Goal: Use online tool/utility: Utilize a website feature to perform a specific function

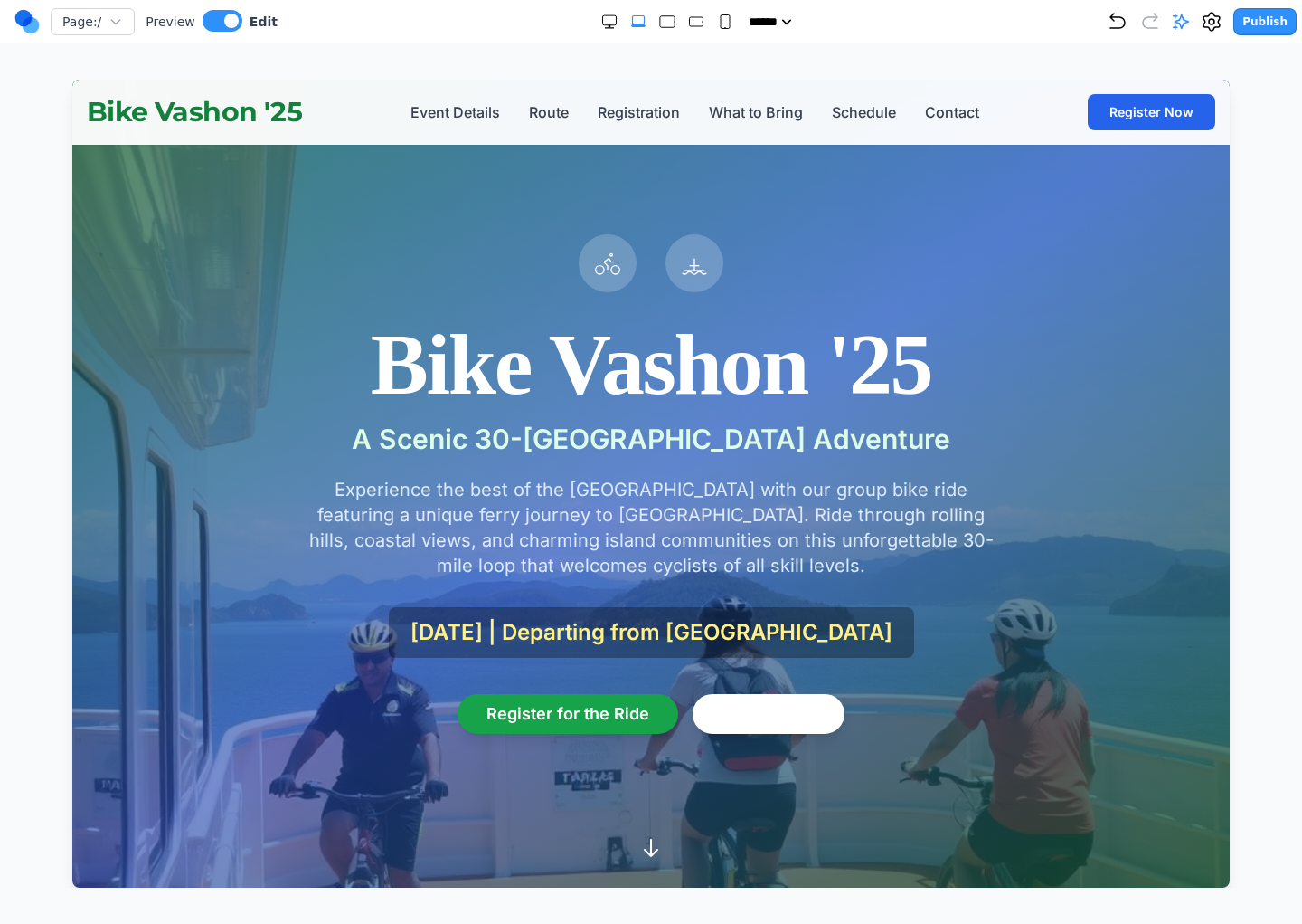
scroll to position [2811, 0]
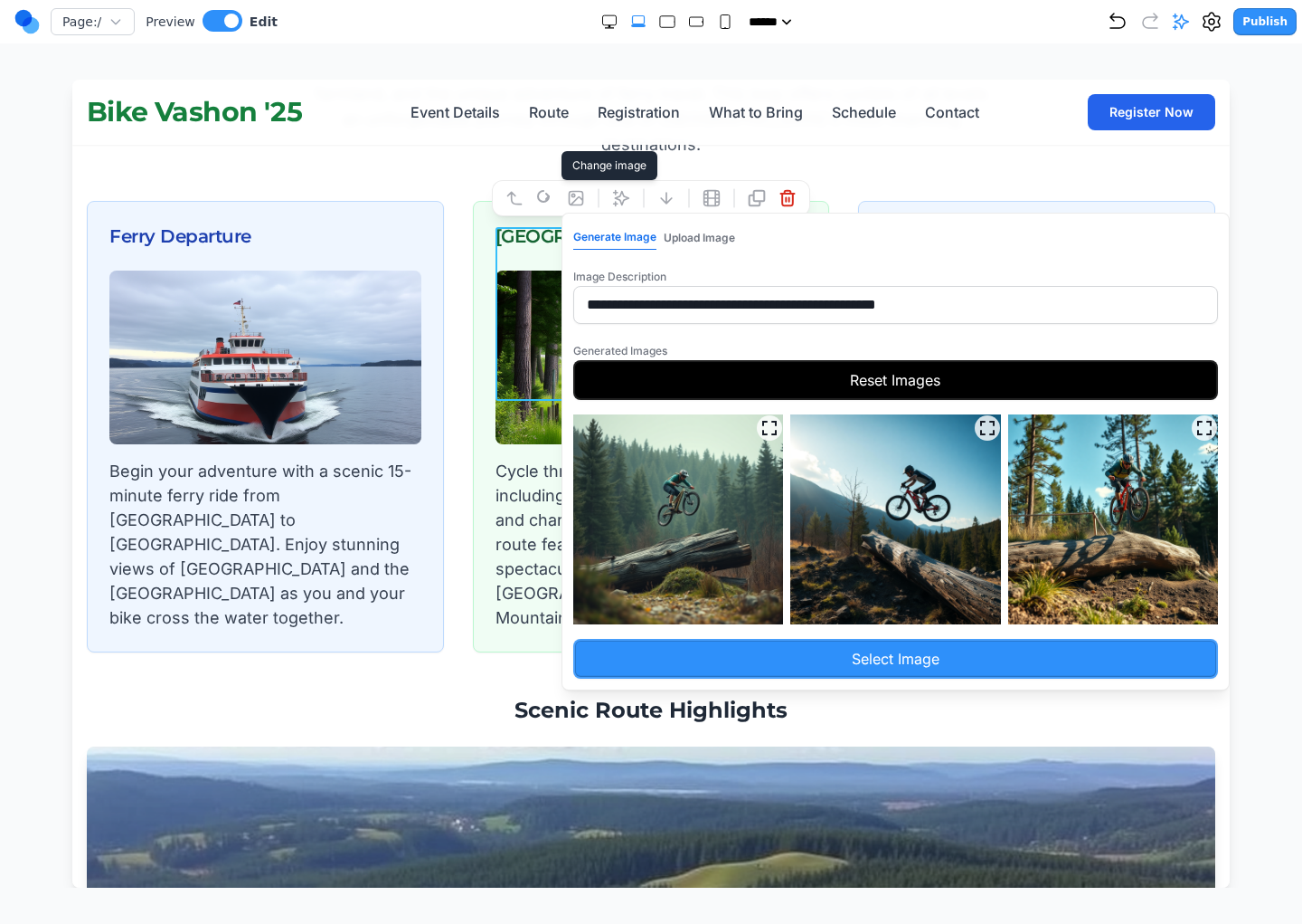
click at [880, 390] on button "Reset Images" at bounding box center [895, 380] width 644 height 40
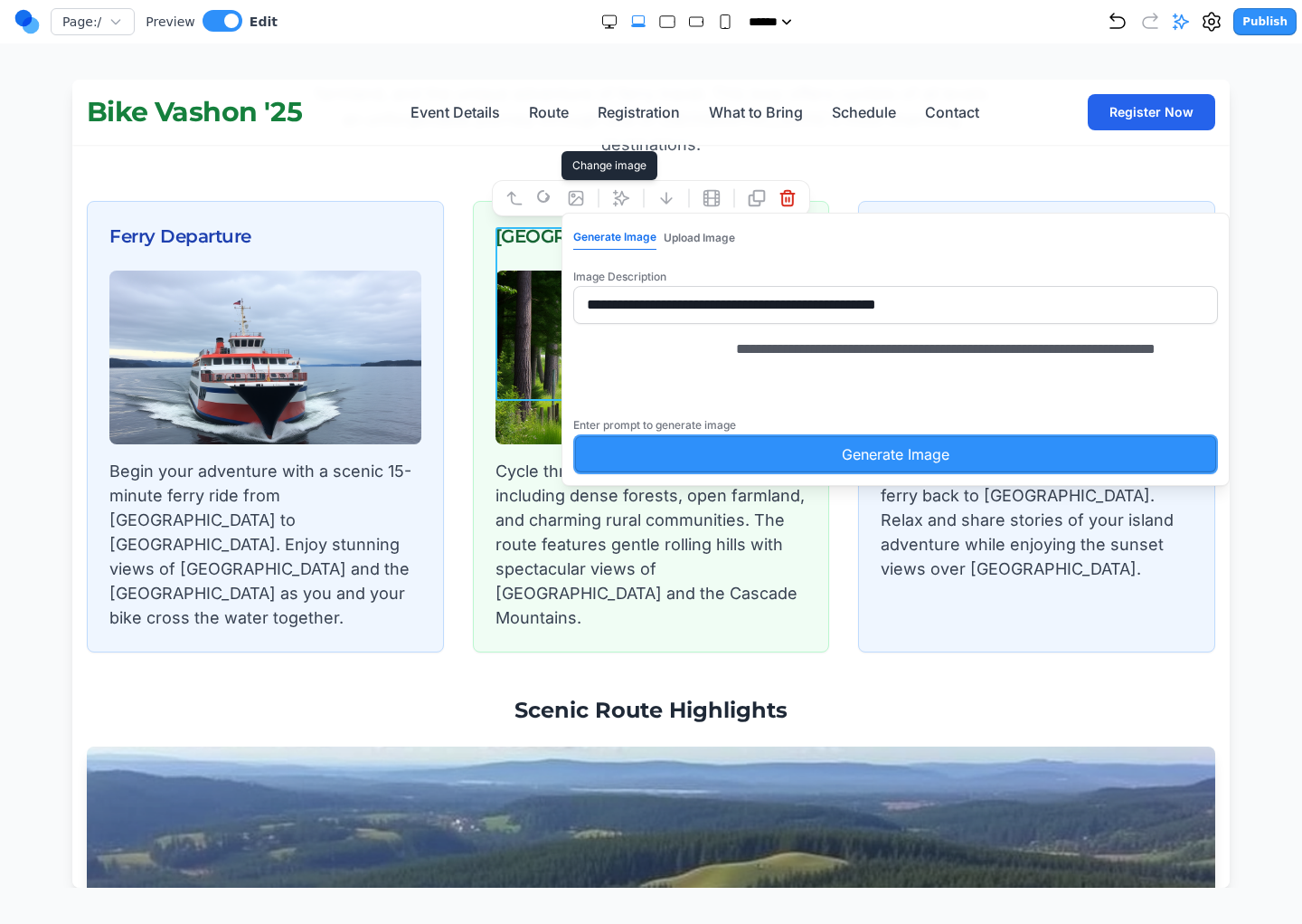
click at [795, 467] on button "Generate Image" at bounding box center [895, 454] width 644 height 40
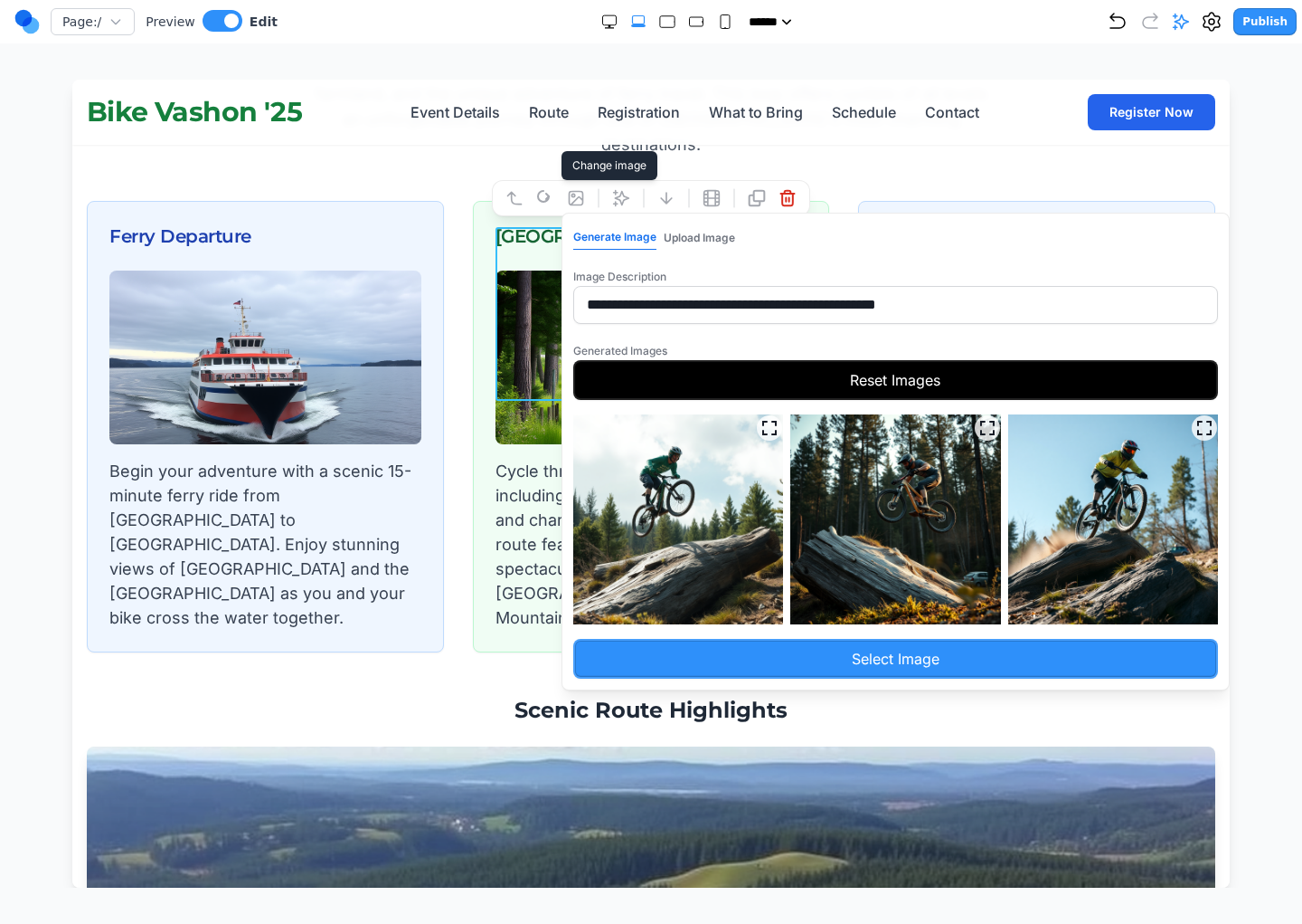
click at [770, 428] on icon "Expand image" at bounding box center [769, 427] width 18 height 18
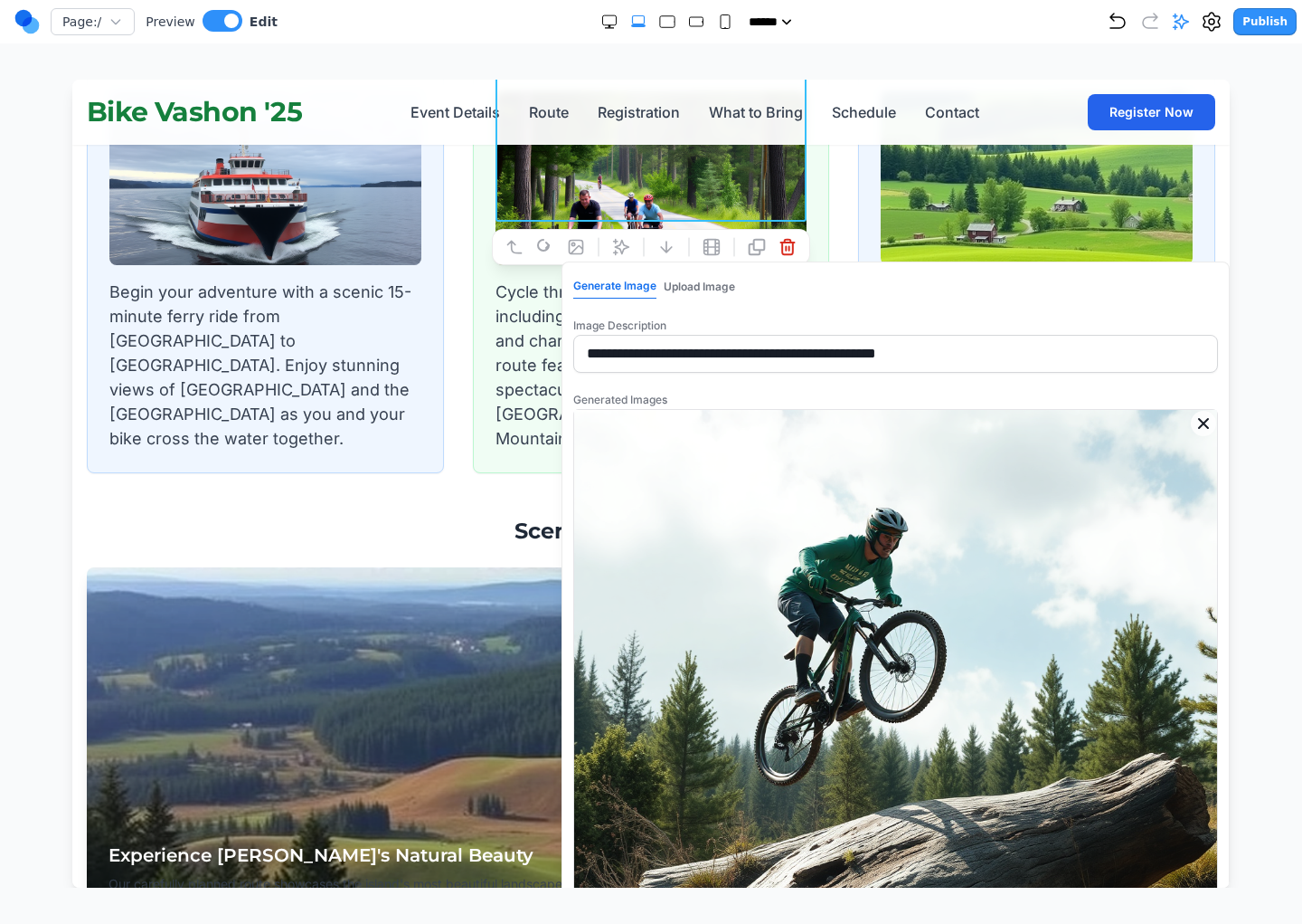
scroll to position [2988, 0]
click at [1204, 422] on icon "Close expanded image" at bounding box center [1204, 424] width 9 height 9
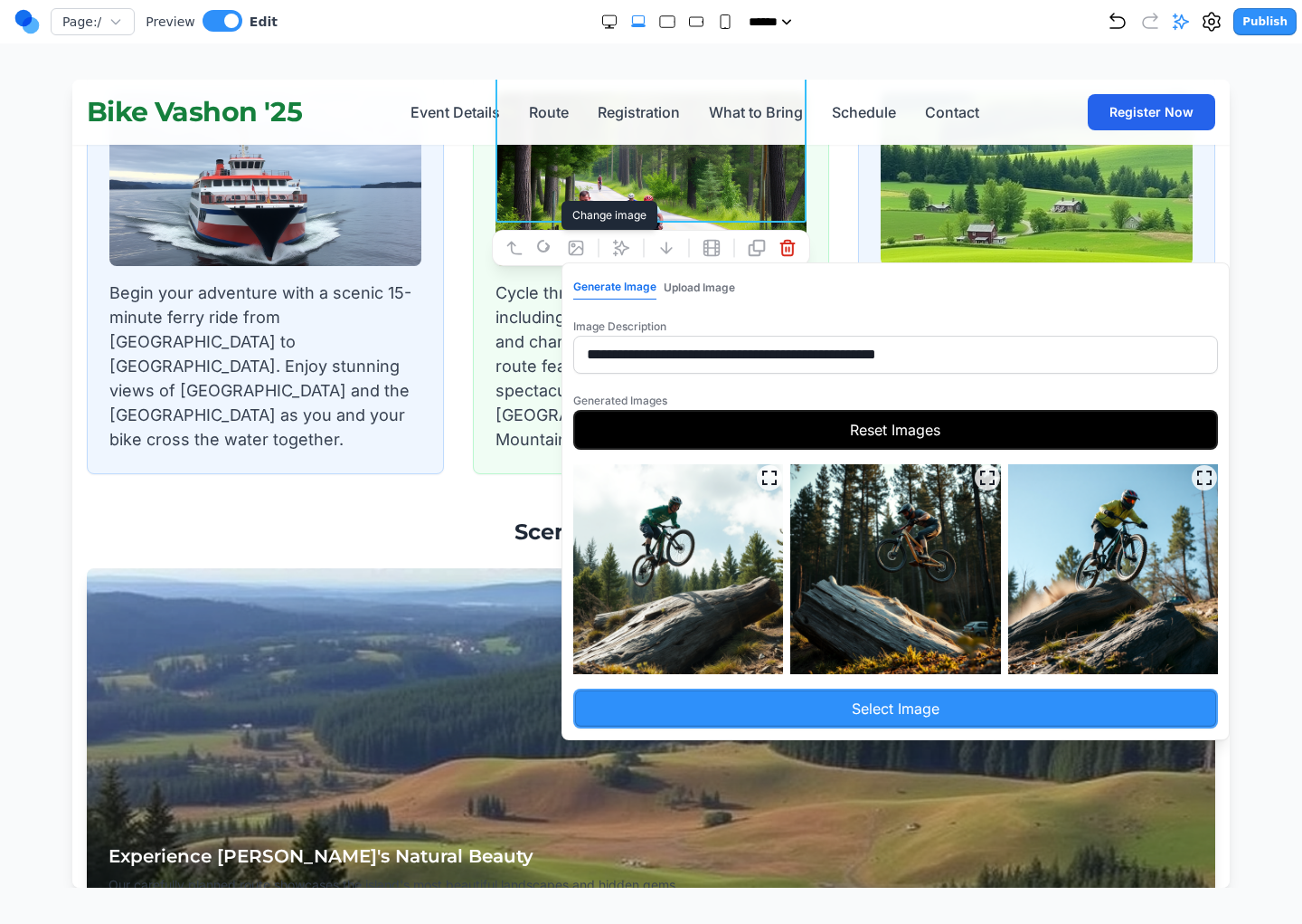
click at [900, 534] on img at bounding box center [895, 568] width 210 height 210
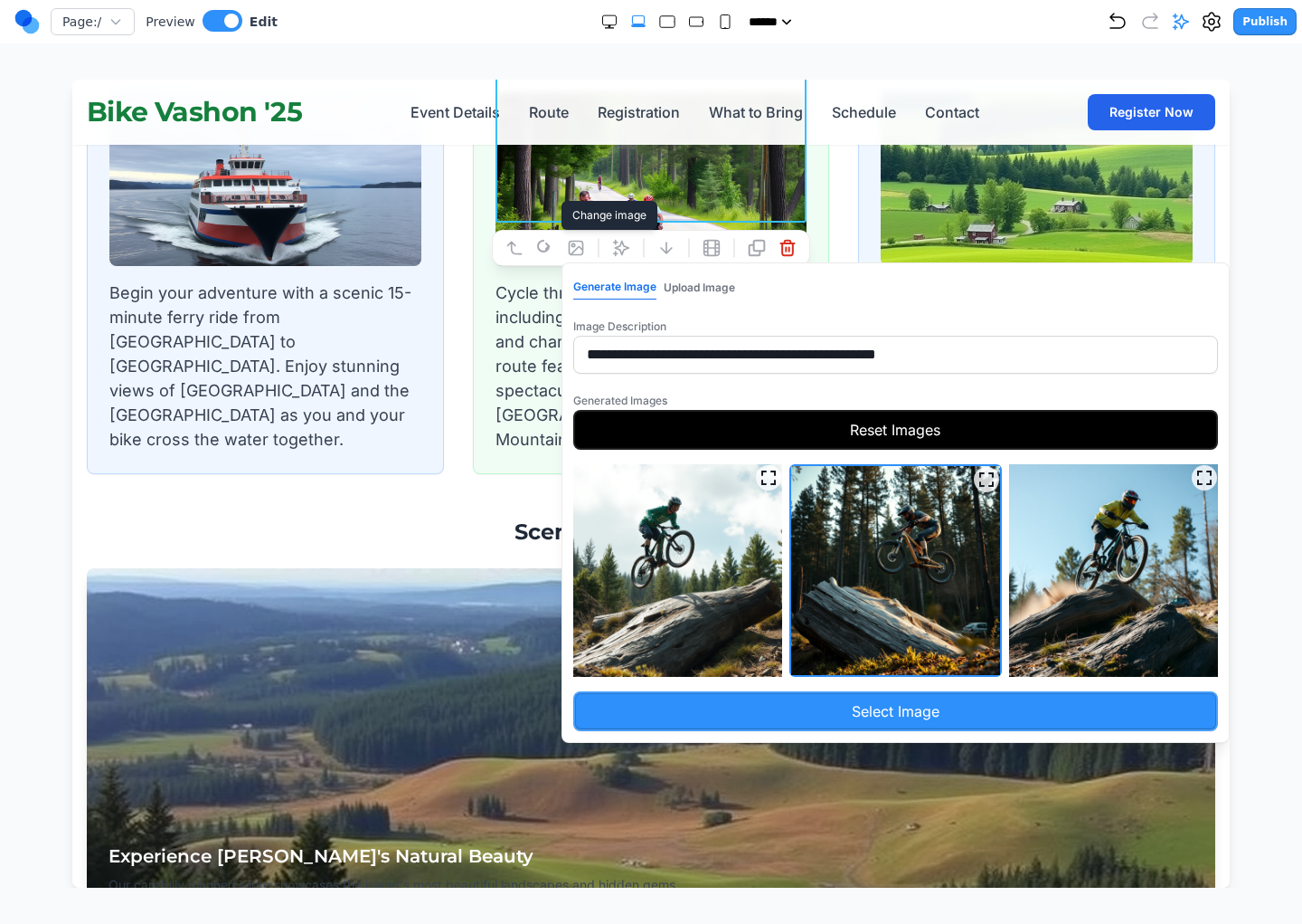
click at [1104, 522] on img at bounding box center [1114, 570] width 209 height 213
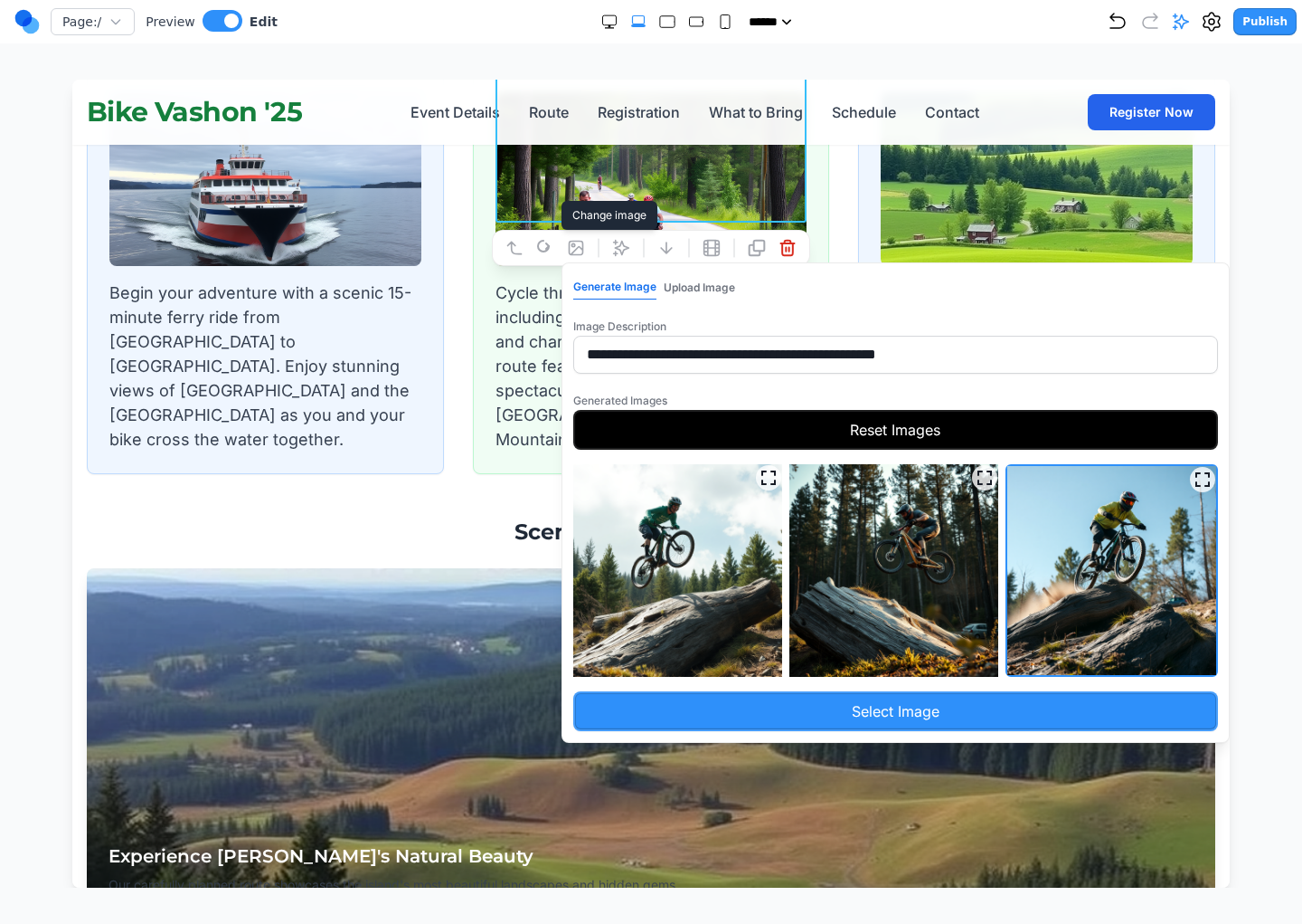
click at [900, 702] on button "Select Image" at bounding box center [895, 710] width 644 height 40
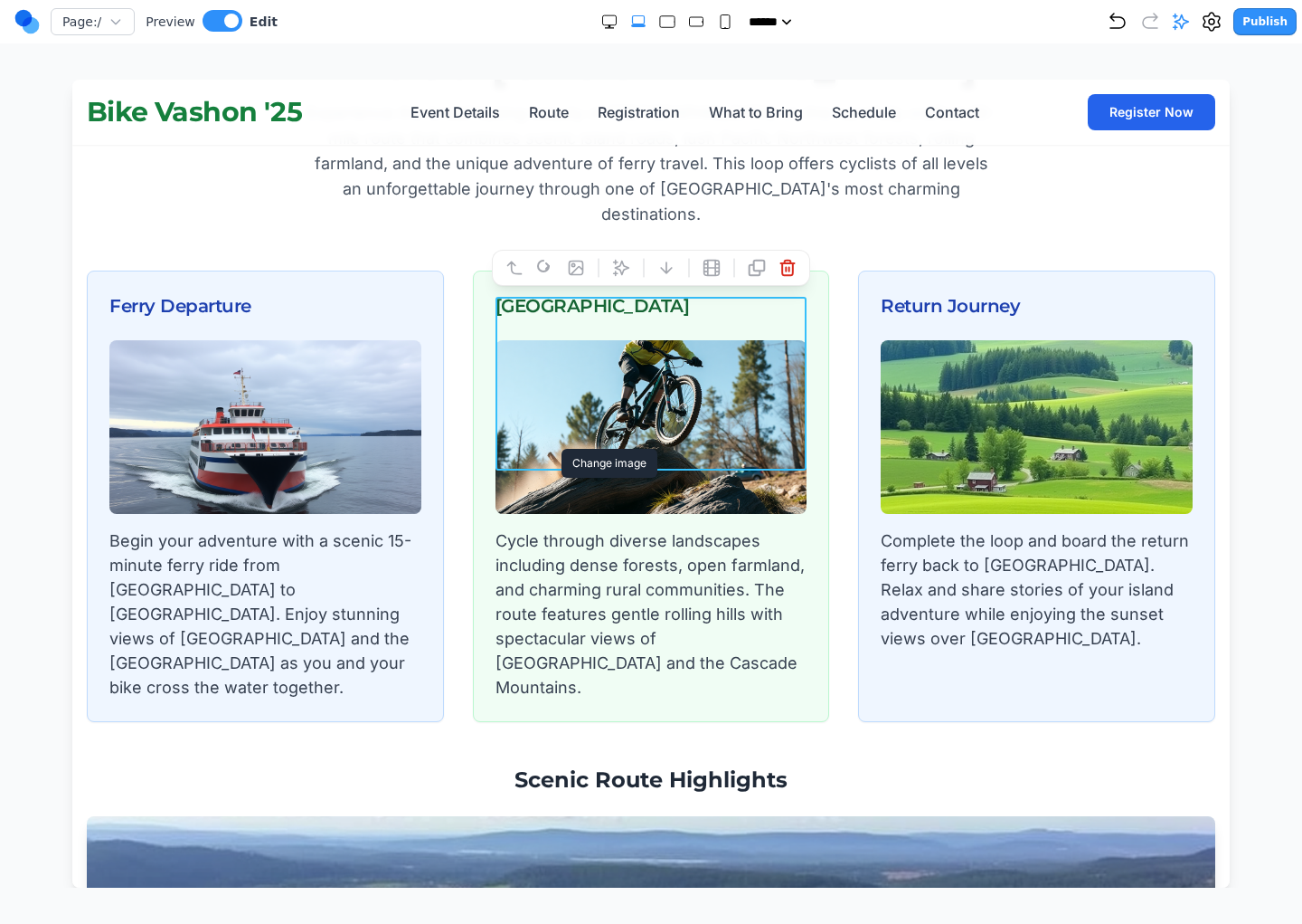
scroll to position [2740, 0]
click at [317, 414] on img at bounding box center [265, 427] width 312 height 174
click at [616, 385] on img at bounding box center [652, 427] width 312 height 174
click at [640, 363] on img at bounding box center [652, 427] width 312 height 174
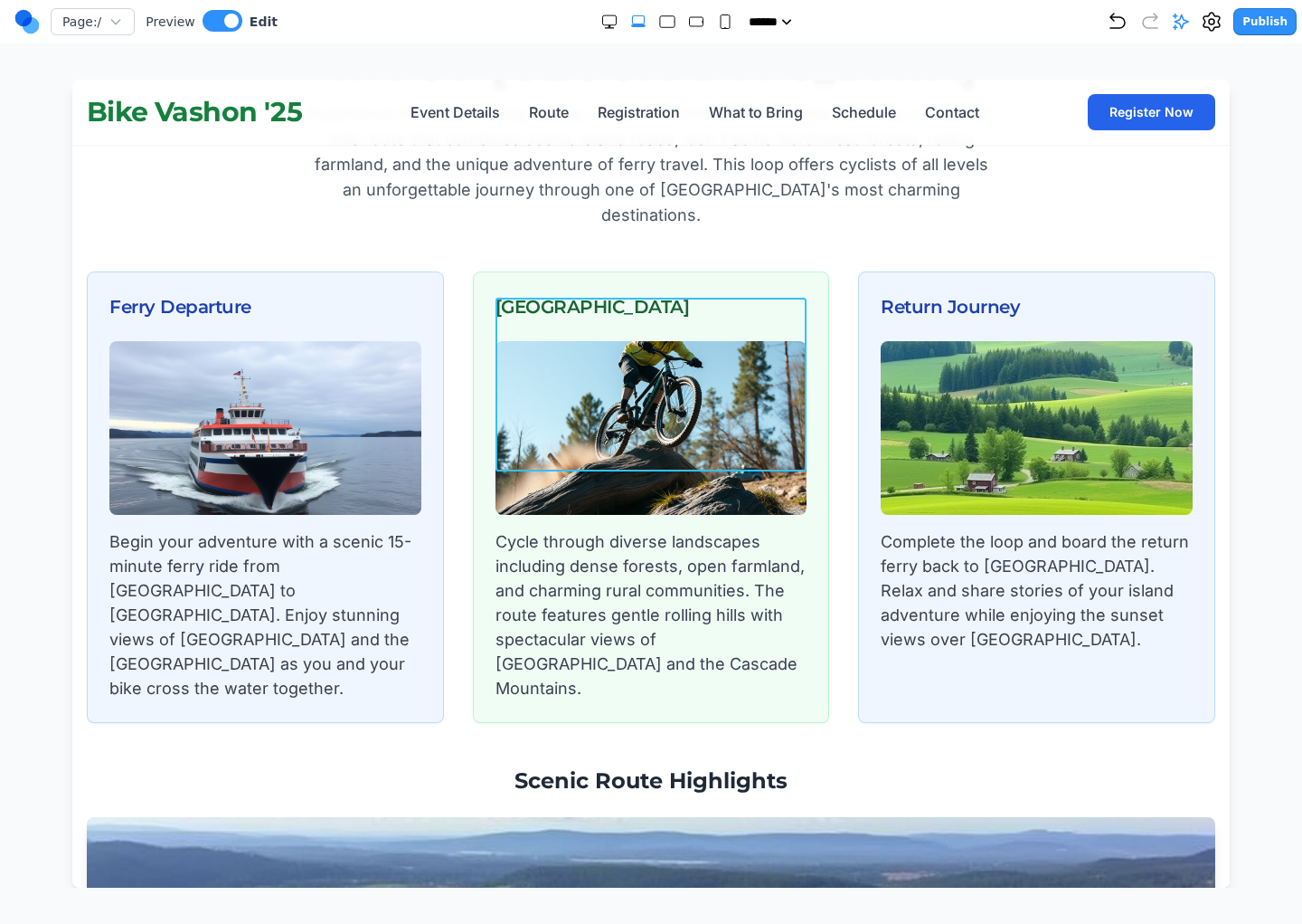
click at [640, 363] on img at bounding box center [652, 427] width 312 height 174
click at [549, 271] on icon at bounding box center [545, 268] width 18 height 18
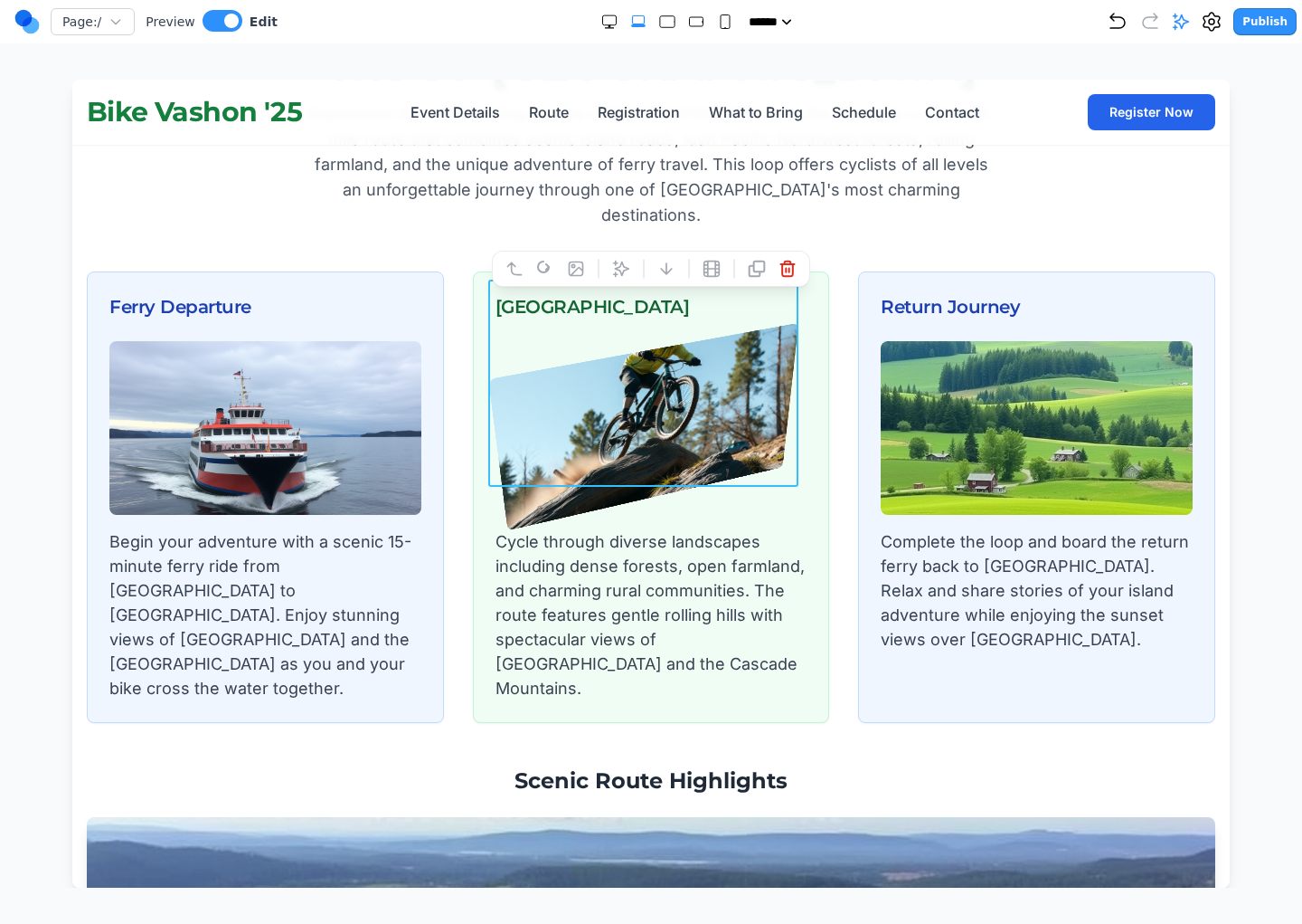
drag, startPoint x: 549, startPoint y: 271, endPoint x: 588, endPoint y: 201, distance: 80.1
click at [644, 529] on p "Cycle through diverse landscapes including dense forests, open farmland, and ch…" at bounding box center [652, 614] width 312 height 171
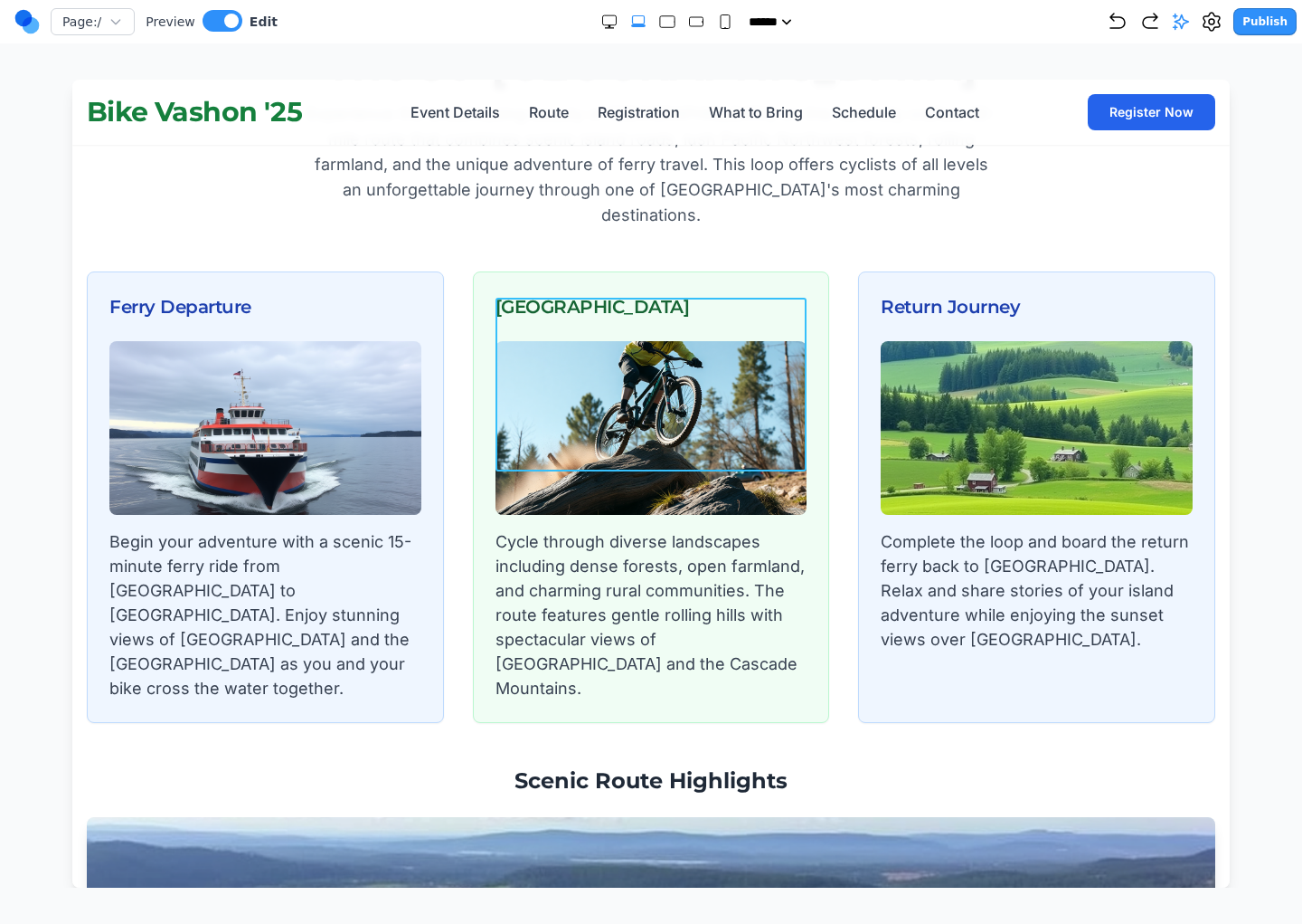
click at [575, 353] on img at bounding box center [652, 427] width 312 height 174
click at [672, 258] on button at bounding box center [666, 268] width 29 height 29
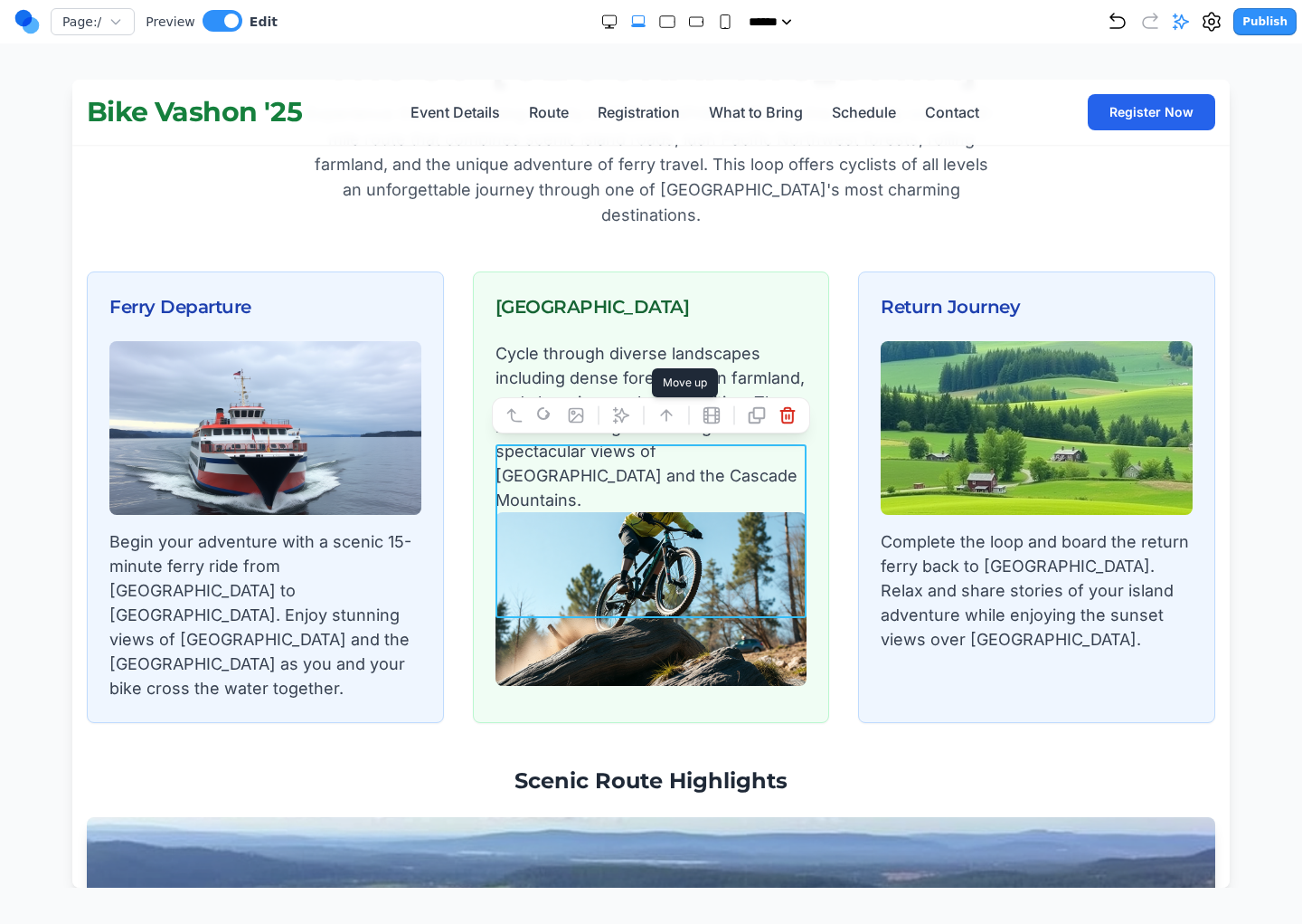
click at [669, 406] on icon at bounding box center [666, 415] width 18 height 18
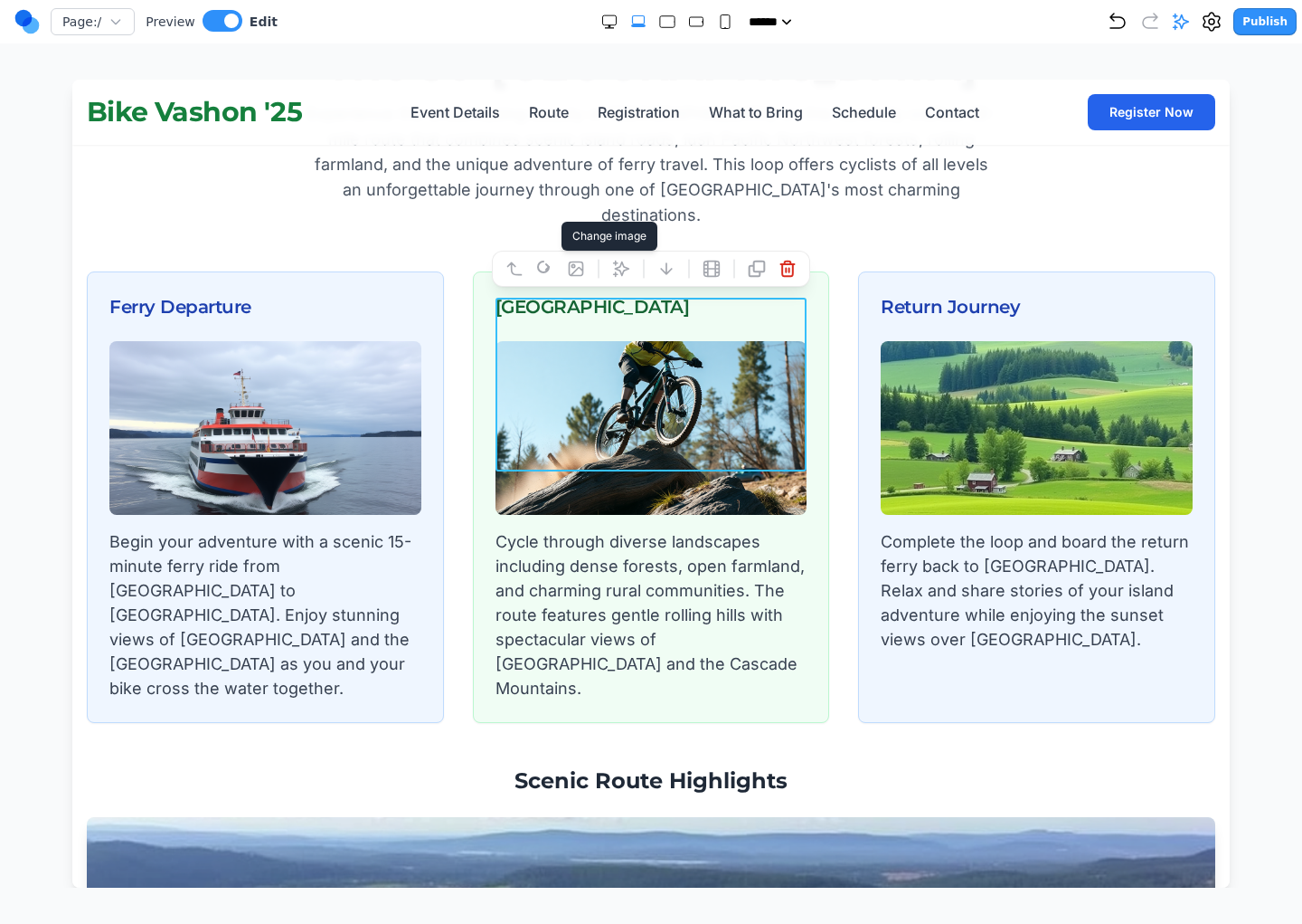
click at [574, 269] on icon at bounding box center [576, 268] width 18 height 18
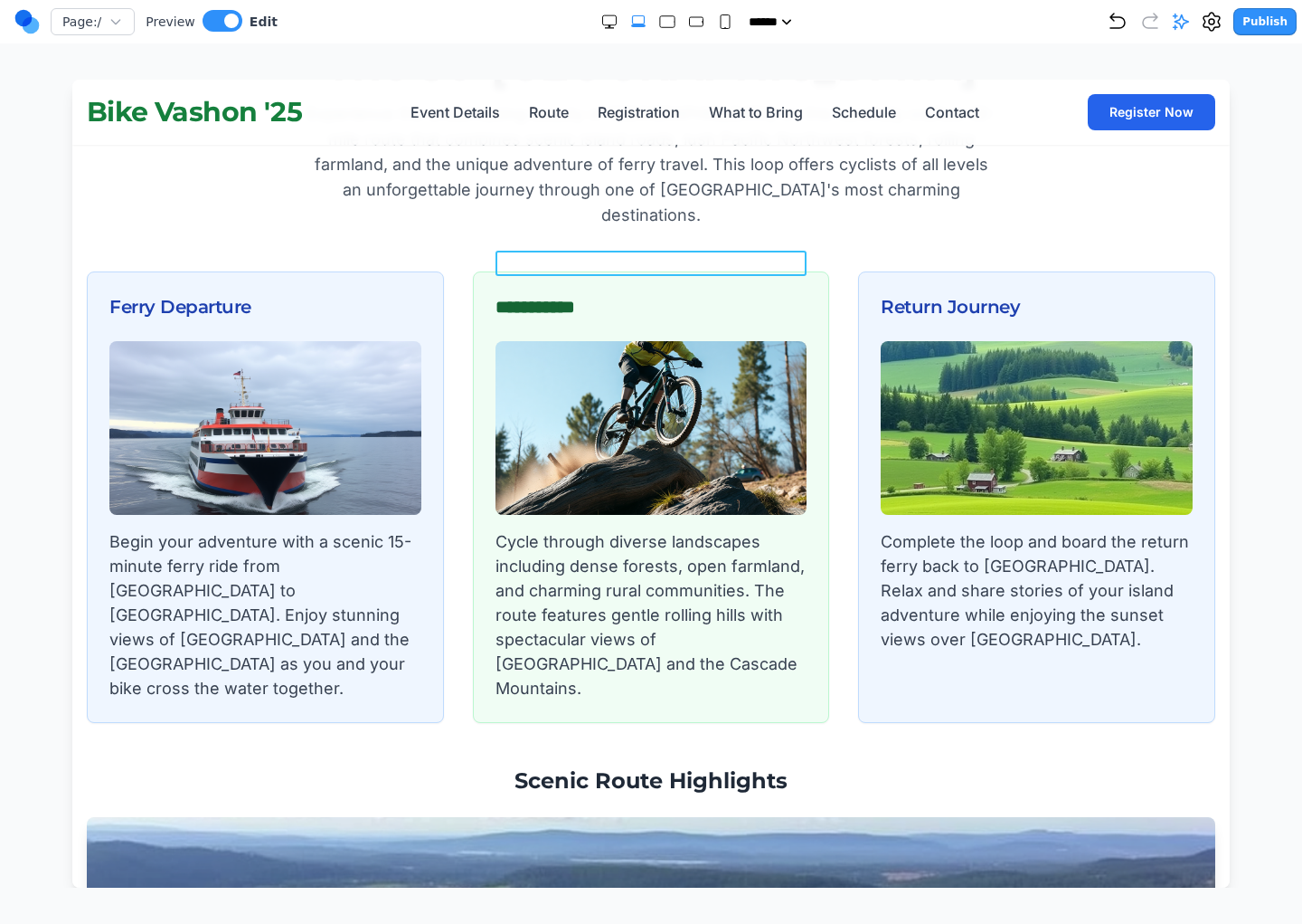
click at [626, 294] on h3 "**********" at bounding box center [652, 306] width 312 height 25
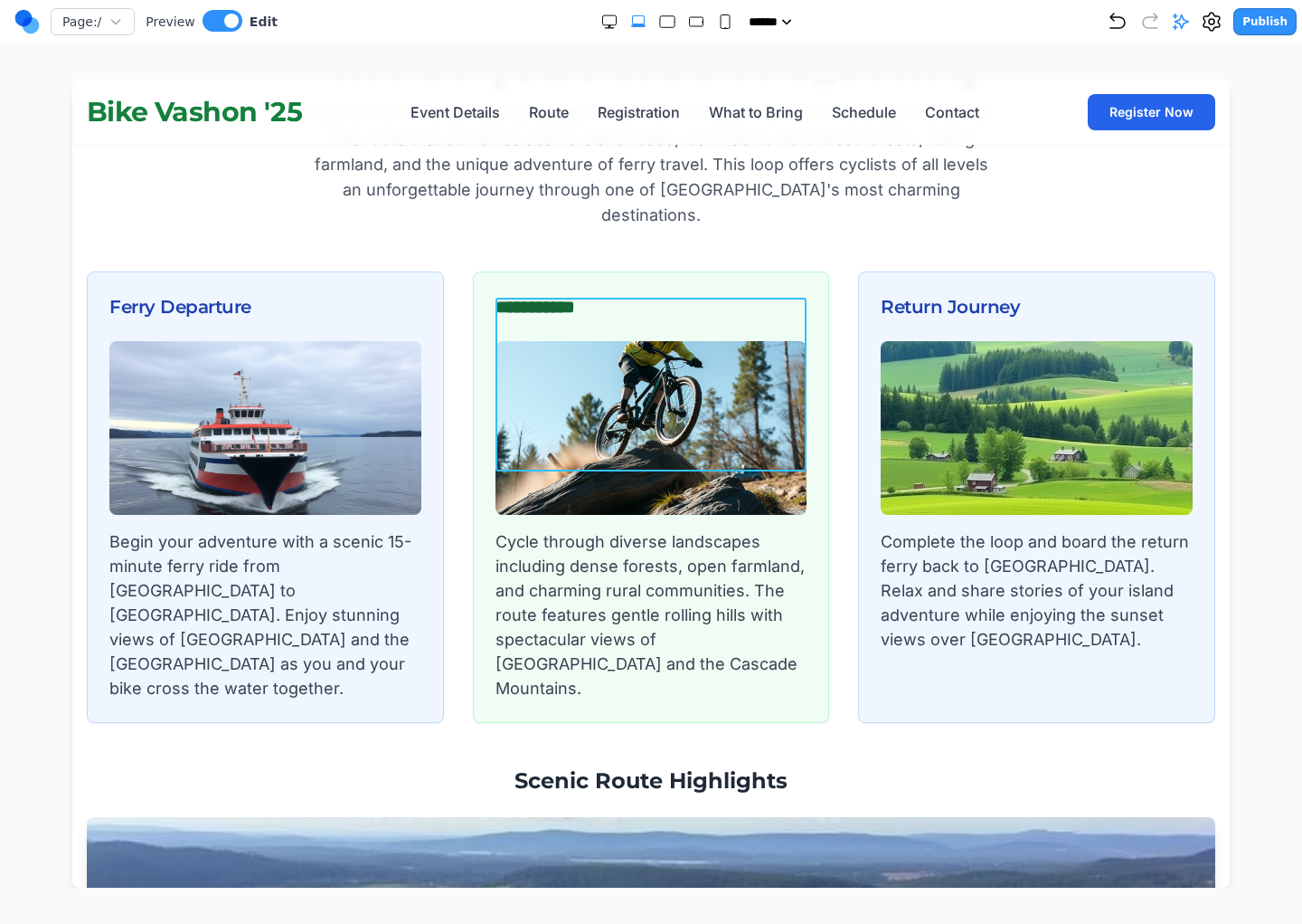
click at [585, 350] on img at bounding box center [652, 427] width 312 height 174
click at [569, 271] on icon at bounding box center [576, 269] width 13 height 13
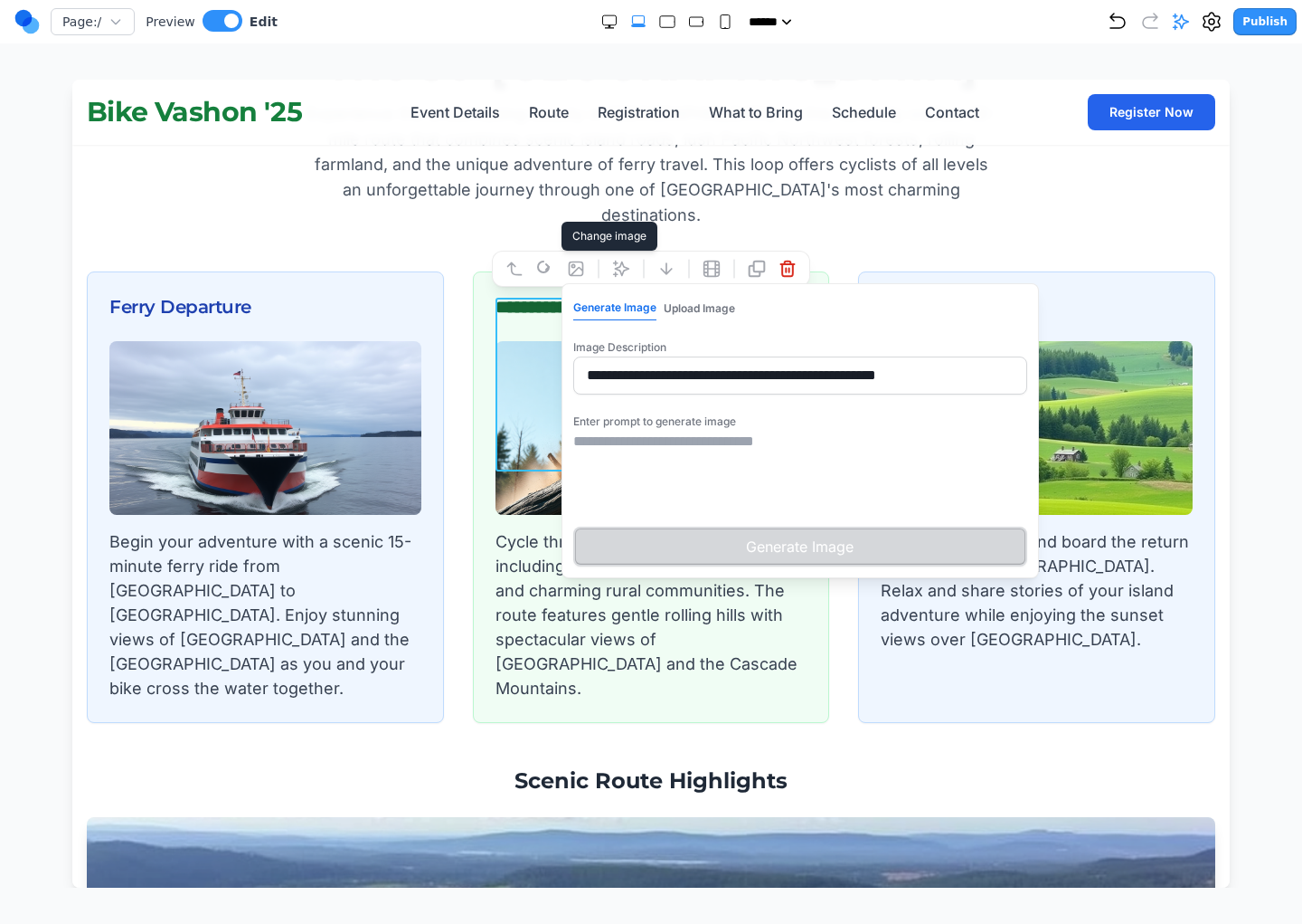
click at [748, 437] on textarea at bounding box center [800, 476] width 454 height 90
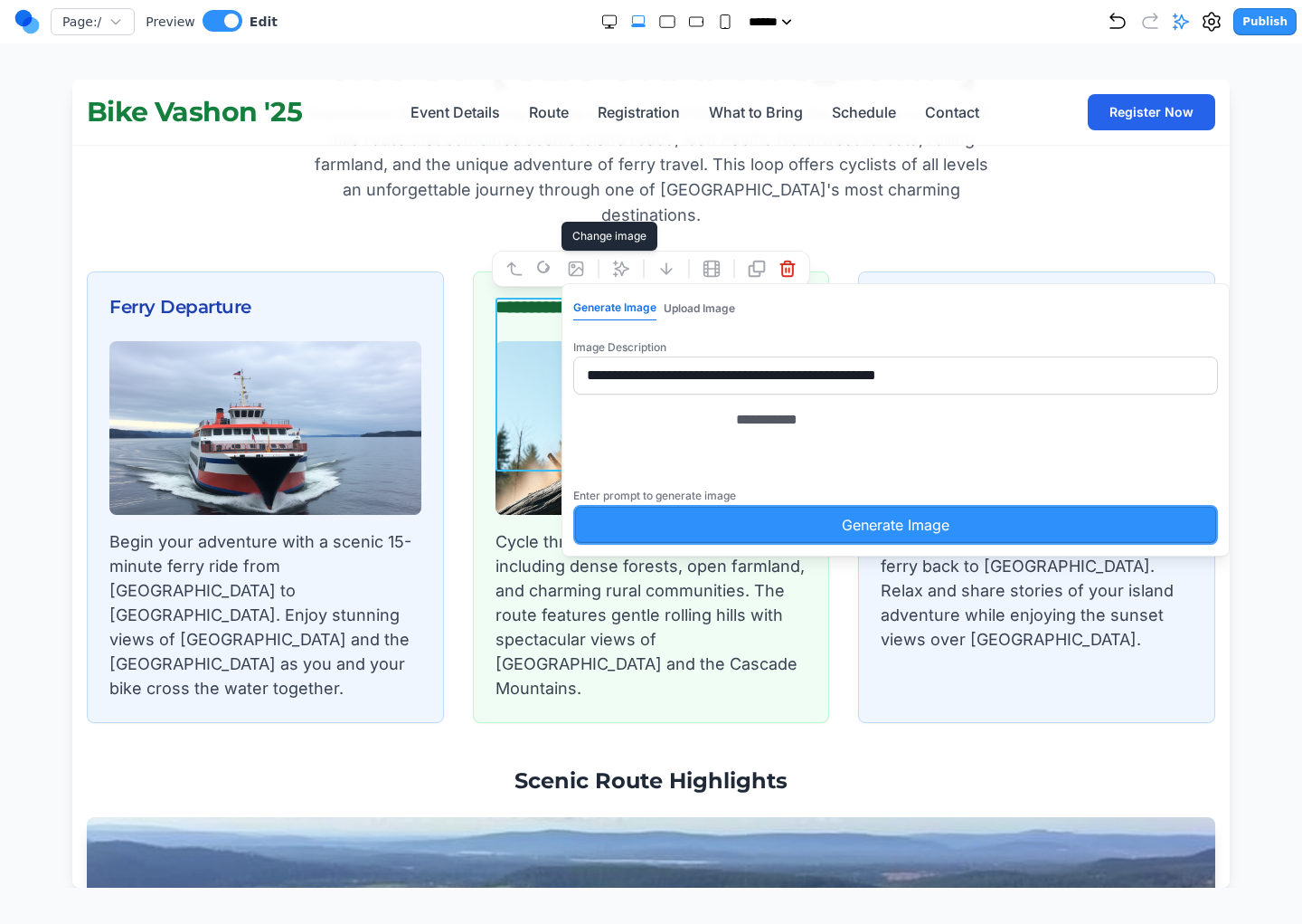
type textarea "**********"
click at [817, 545] on button "Generate Image" at bounding box center [895, 524] width 644 height 40
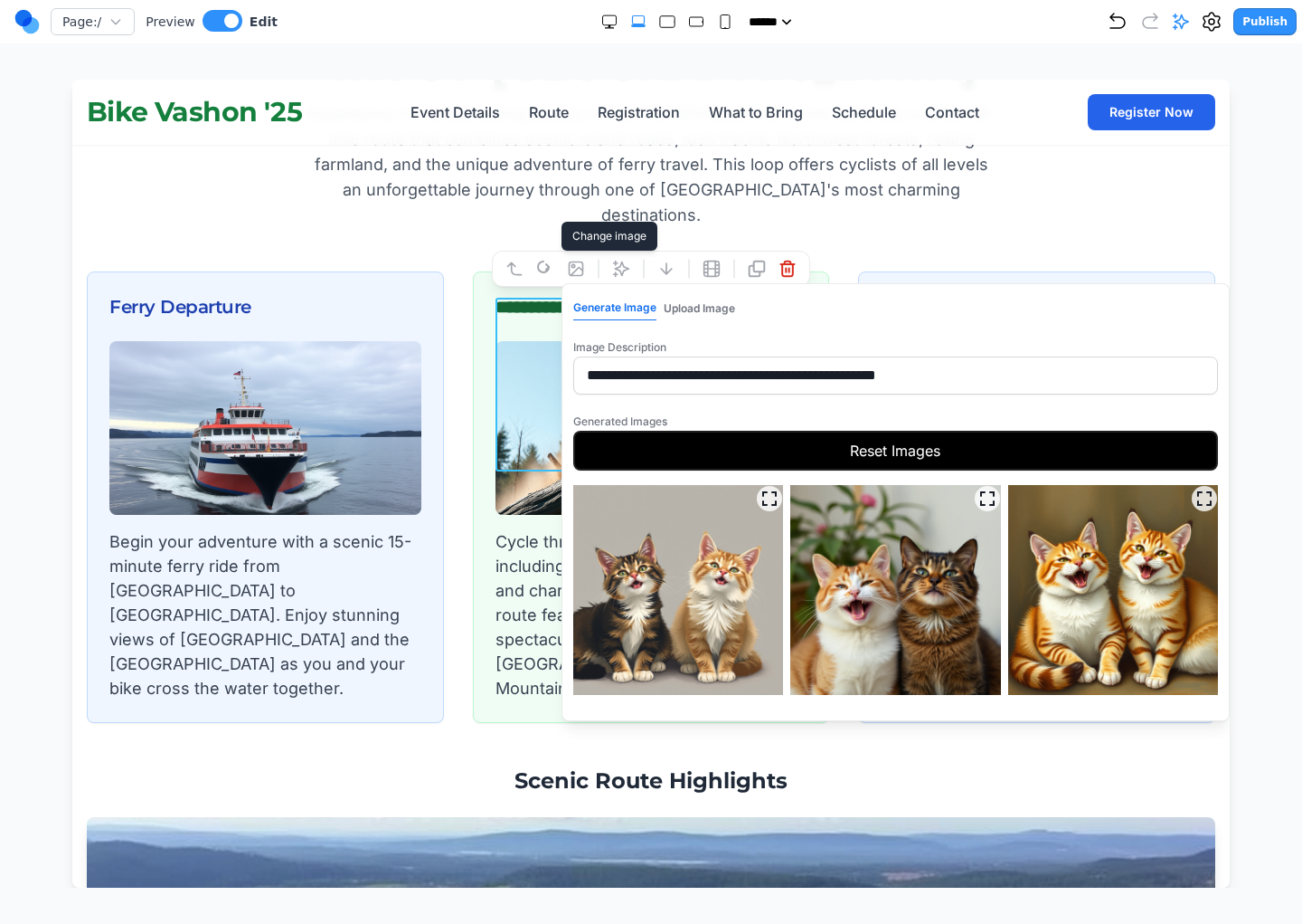
click at [679, 436] on button "Reset Images" at bounding box center [895, 451] width 644 height 40
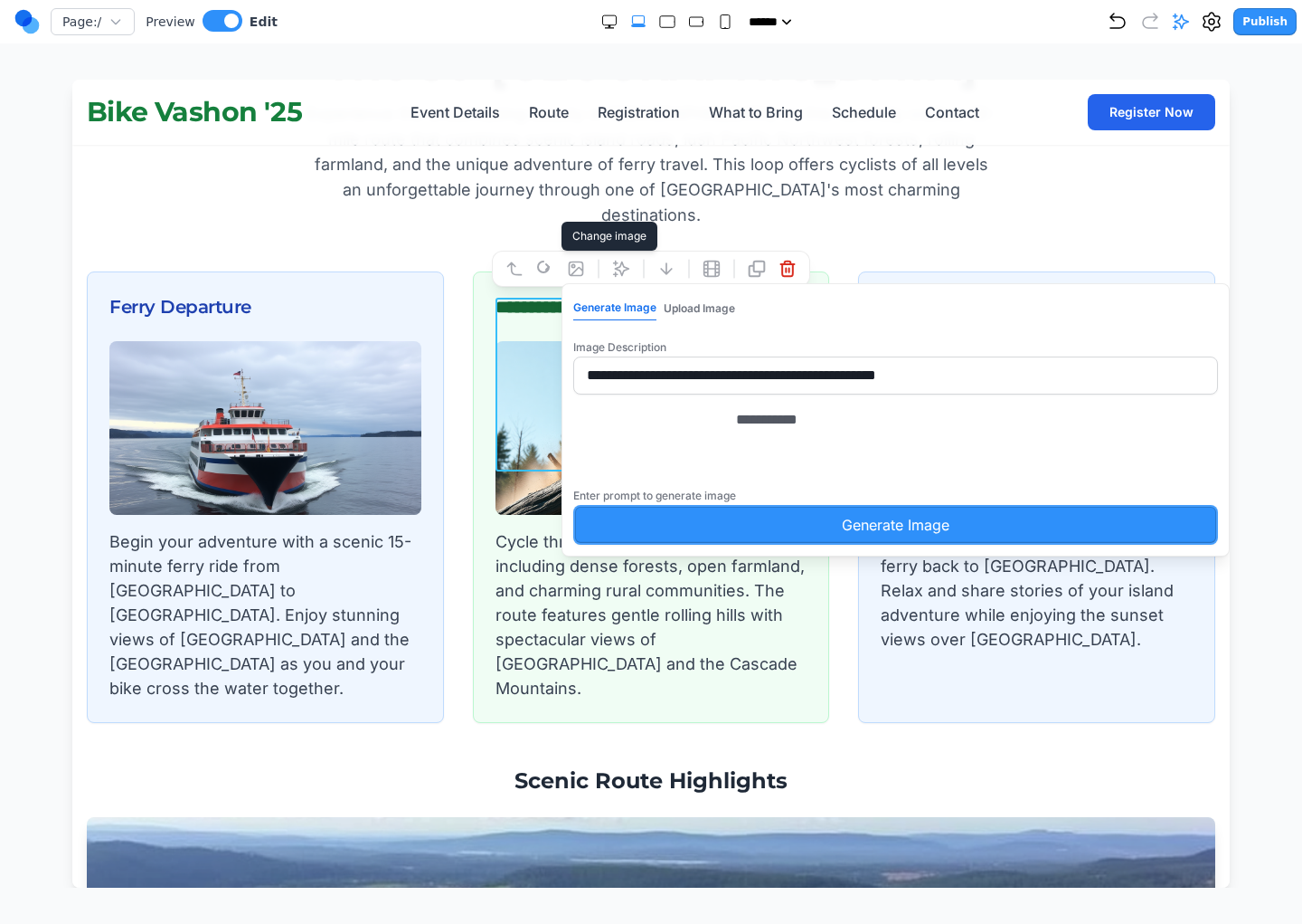
click at [737, 436] on textarea "**********" at bounding box center [972, 454] width 471 height 90
type textarea "**********"
click at [573, 504] on button "Generate Image" at bounding box center [895, 524] width 644 height 40
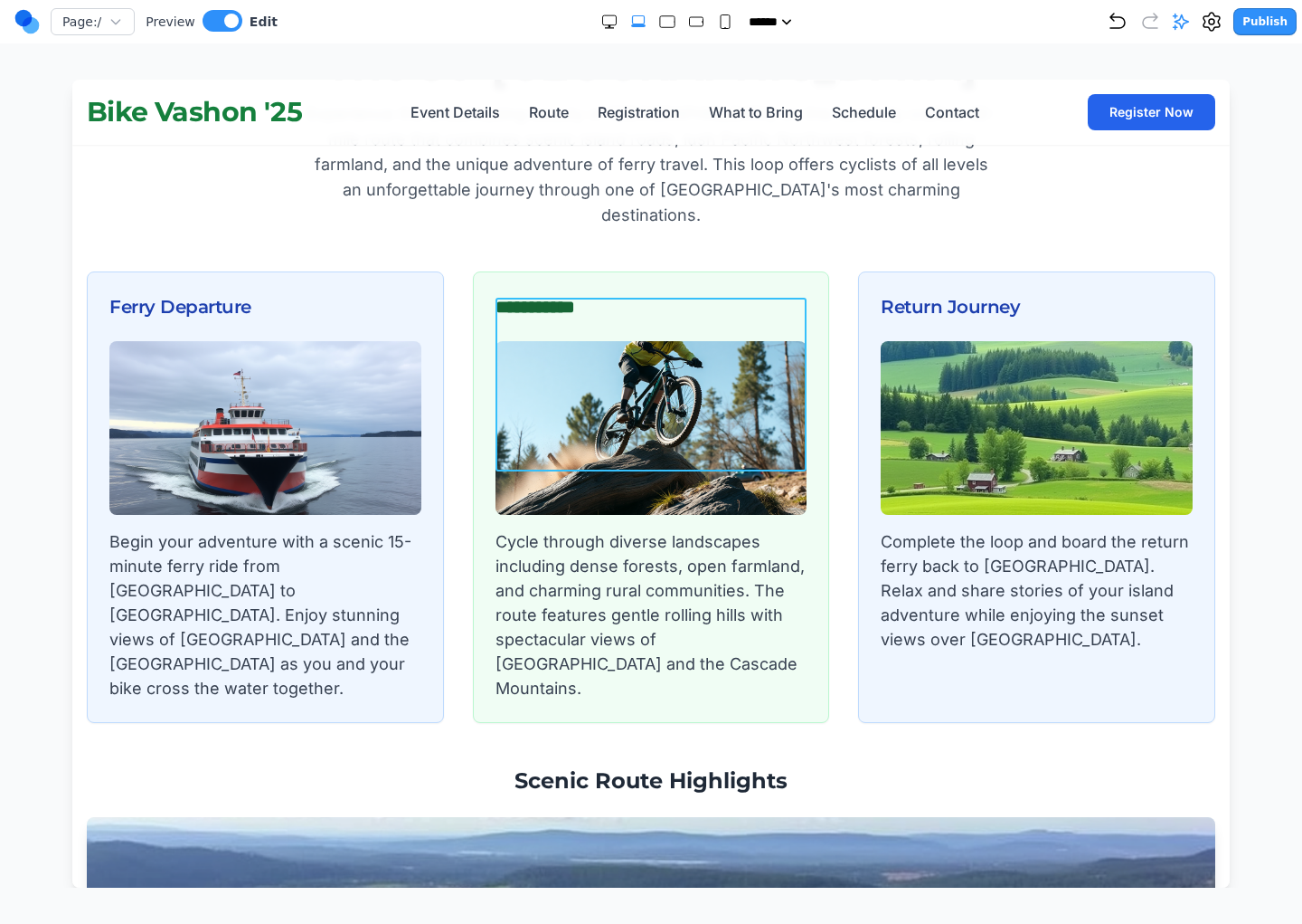
click at [505, 426] on img at bounding box center [652, 427] width 312 height 174
click at [655, 341] on img at bounding box center [652, 427] width 312 height 174
click at [572, 269] on icon at bounding box center [576, 268] width 18 height 18
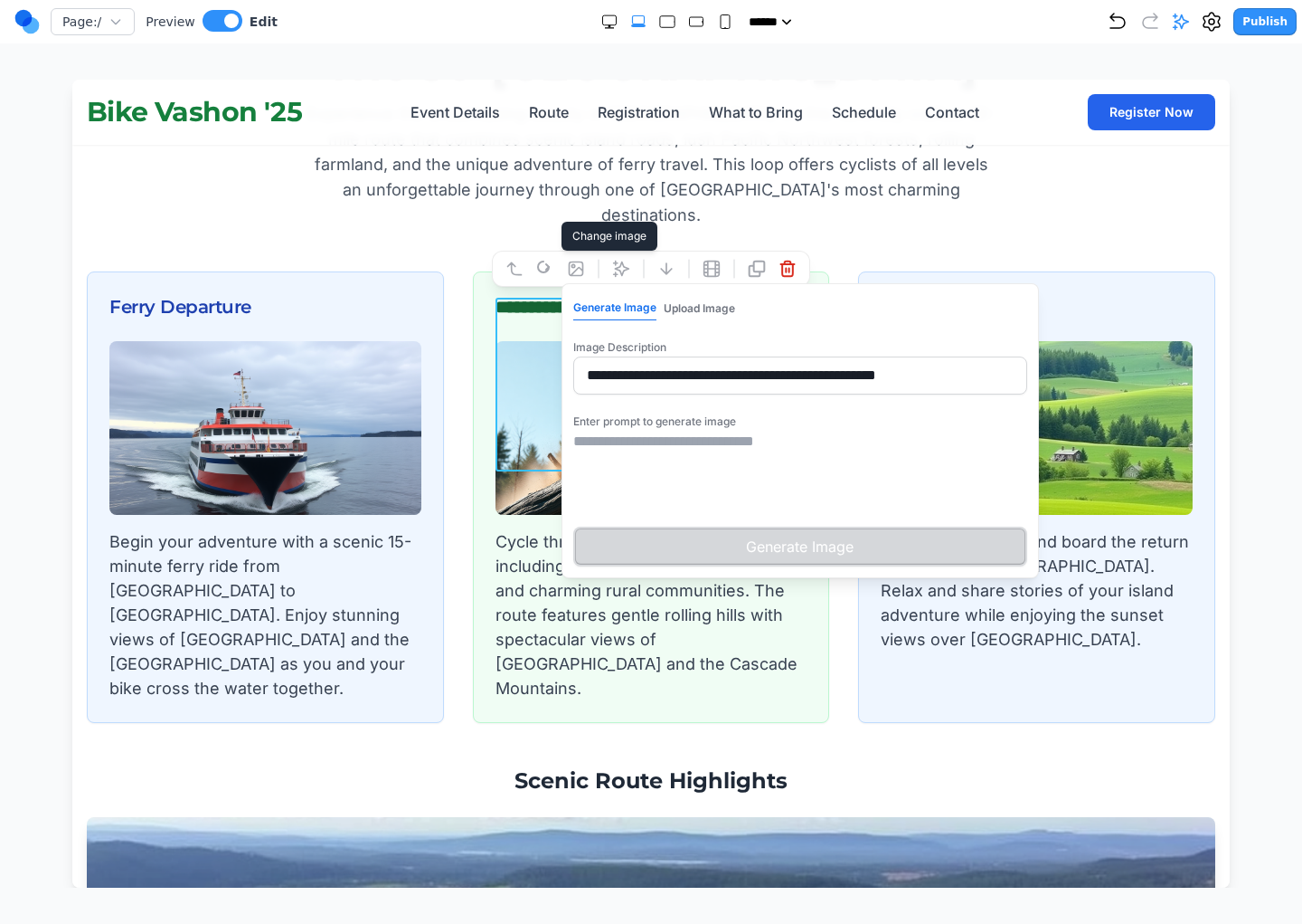
click at [656, 434] on textarea at bounding box center [800, 476] width 454 height 90
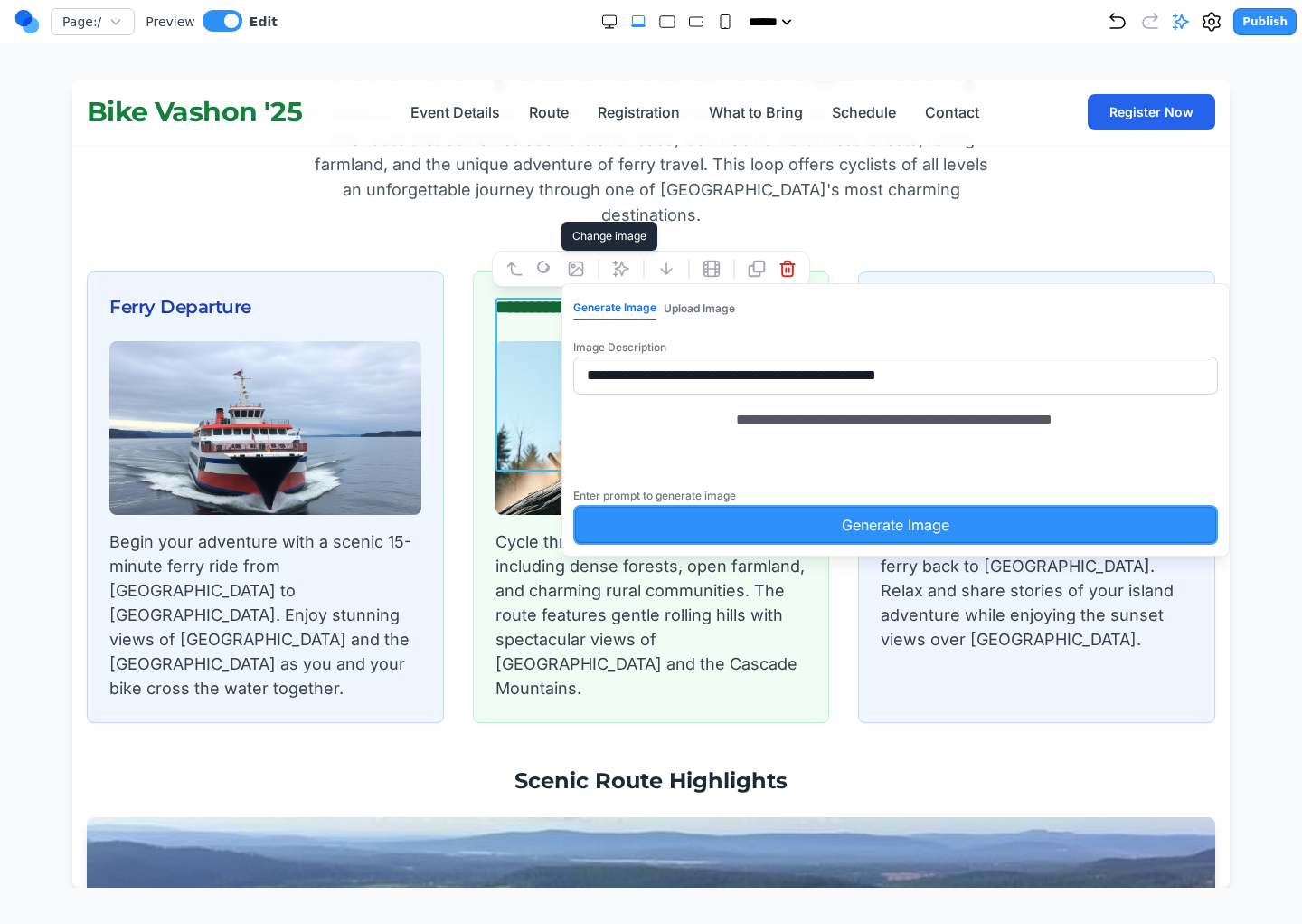
type textarea "**********"
click at [775, 542] on button "Generate Image" at bounding box center [895, 524] width 644 height 40
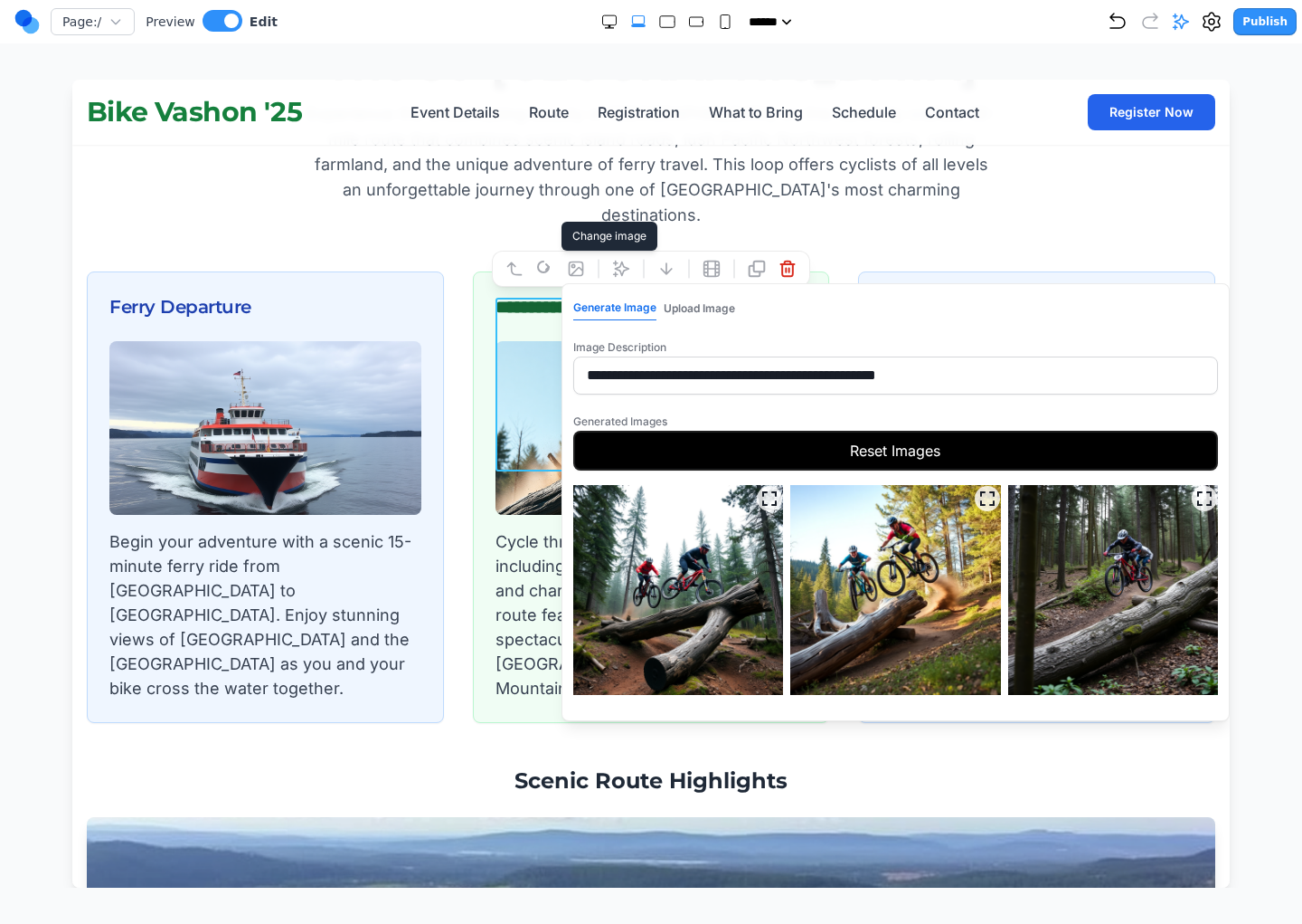
click at [733, 456] on button "Reset Images" at bounding box center [895, 451] width 644 height 40
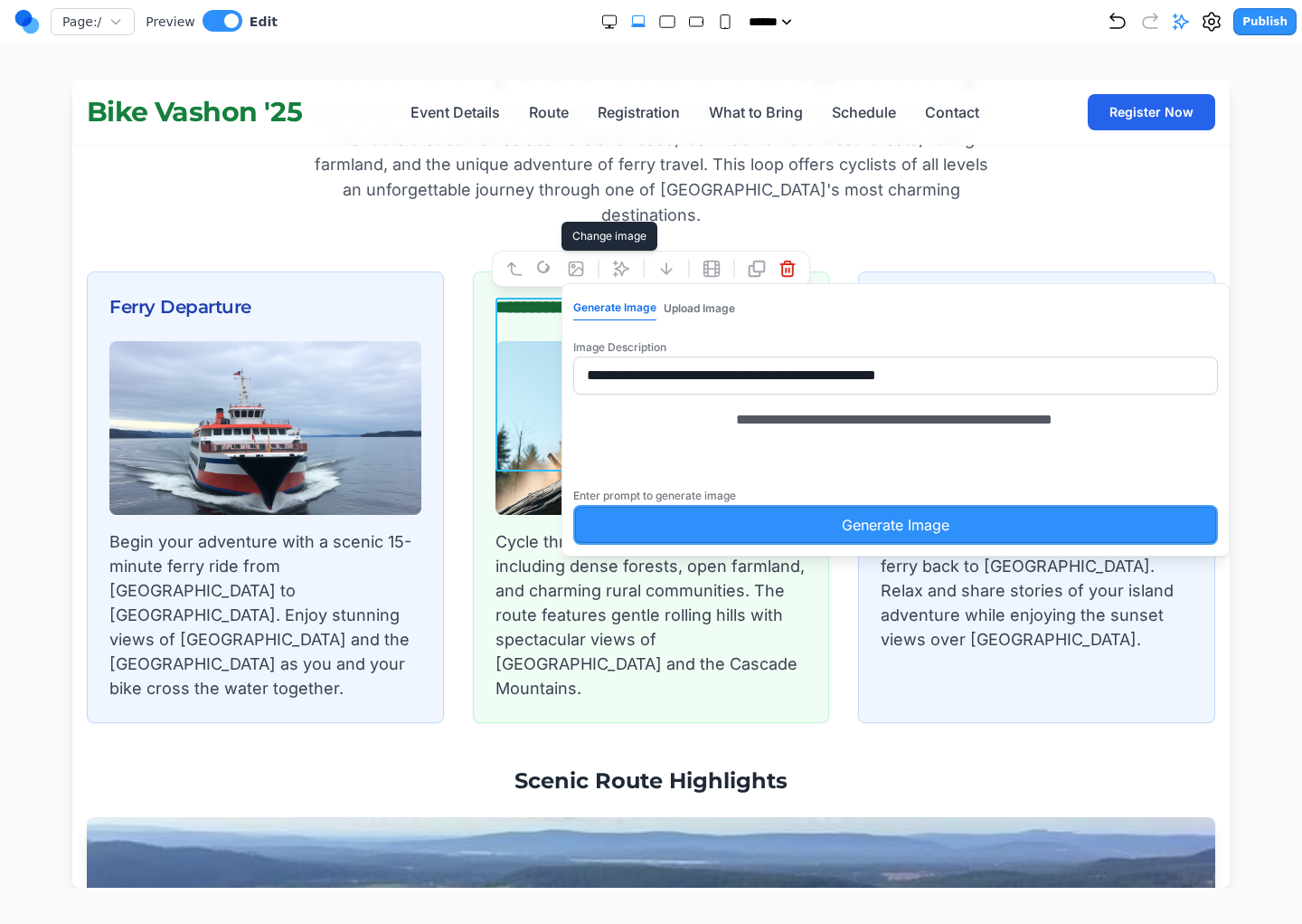
click at [797, 440] on textarea "**********" at bounding box center [972, 454] width 471 height 90
click at [737, 439] on textarea "**********" at bounding box center [972, 454] width 471 height 90
type textarea "**********"
click at [755, 534] on button "Generate Image" at bounding box center [895, 524] width 644 height 40
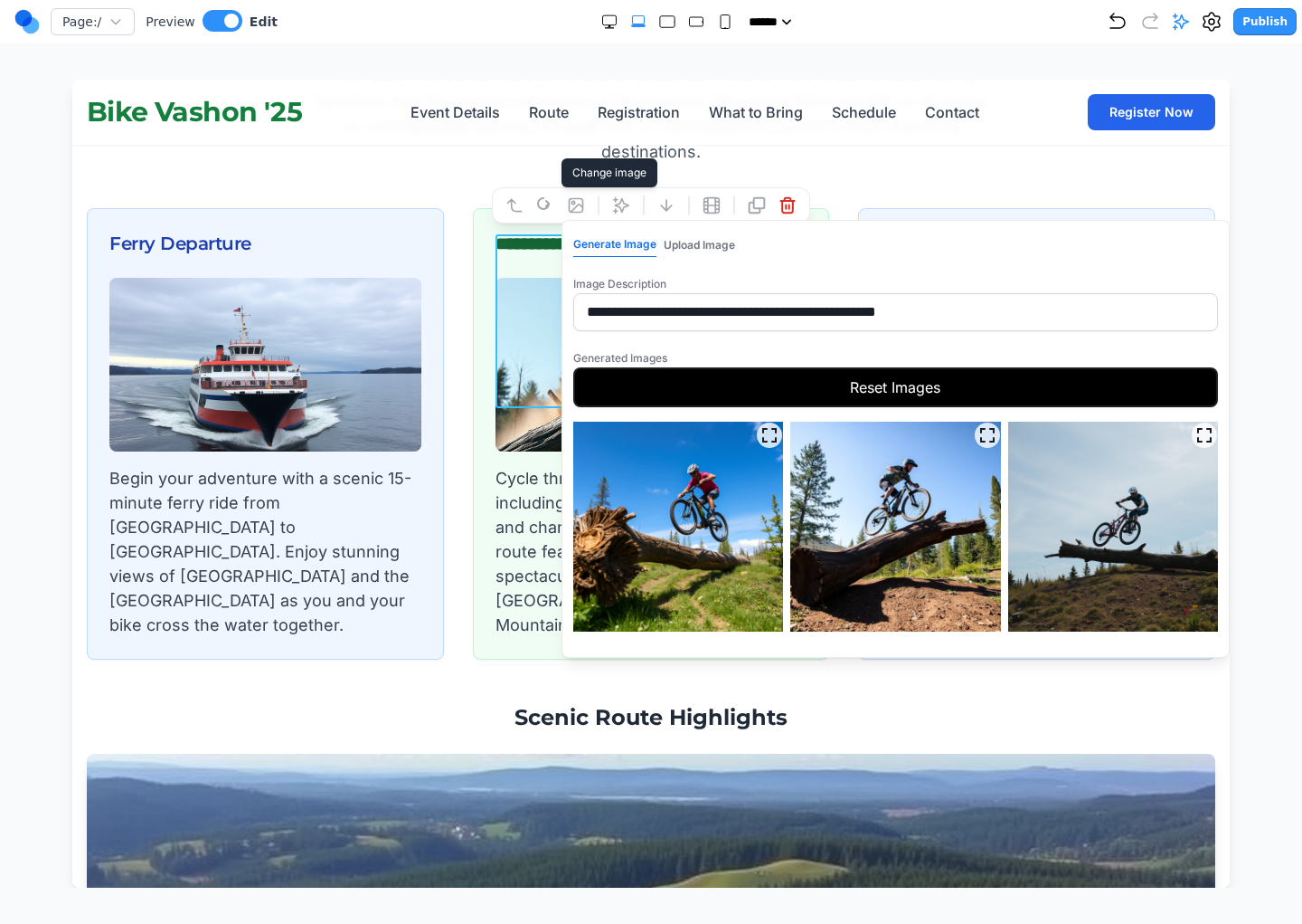
scroll to position [2806, 0]
